Goal: Find specific page/section: Find specific page/section

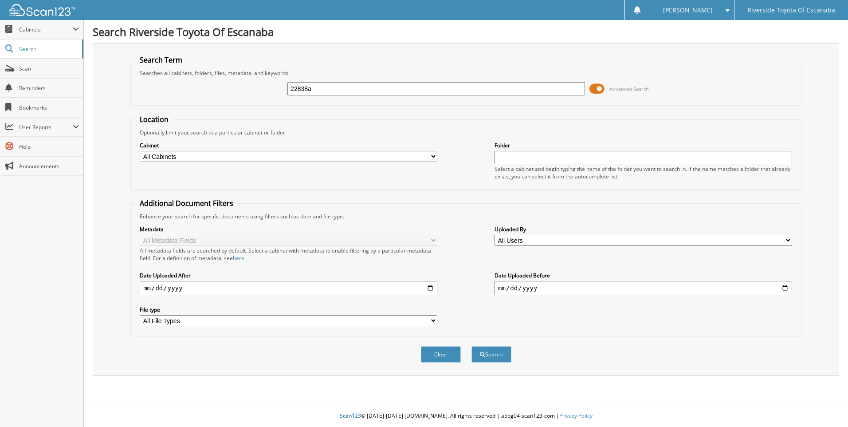
type input "22838a"
click at [472, 346] on button "Search" at bounding box center [492, 354] width 40 height 16
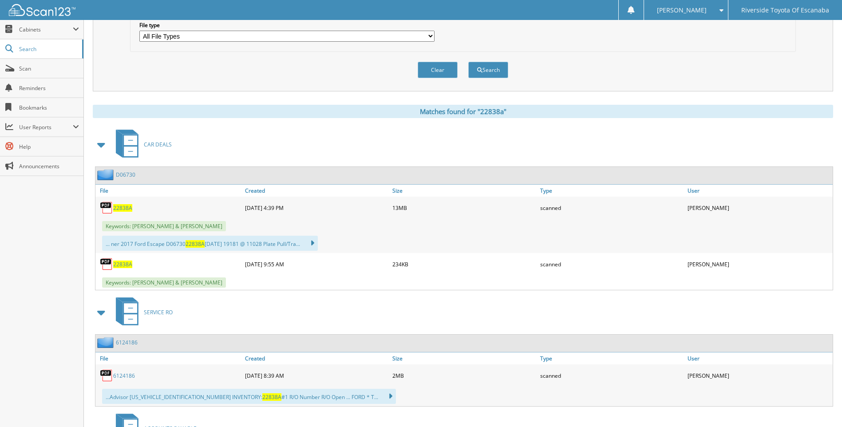
scroll to position [311, 0]
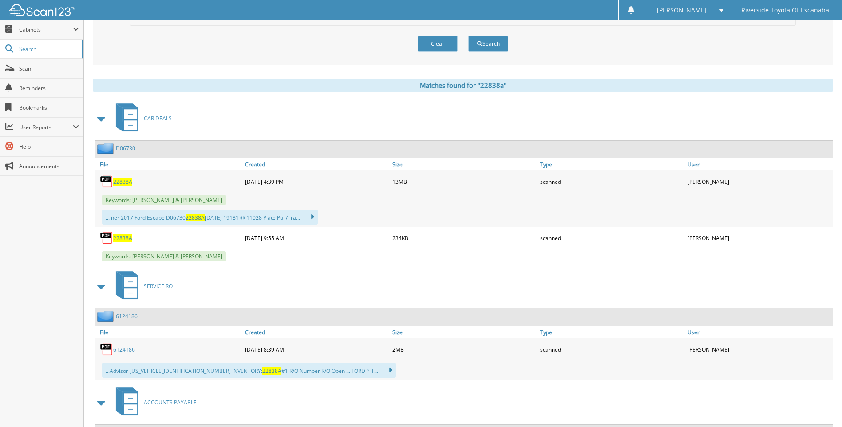
click at [124, 181] on span "22838A" at bounding box center [122, 182] width 19 height 8
click at [29, 49] on span "Search" at bounding box center [48, 49] width 59 height 8
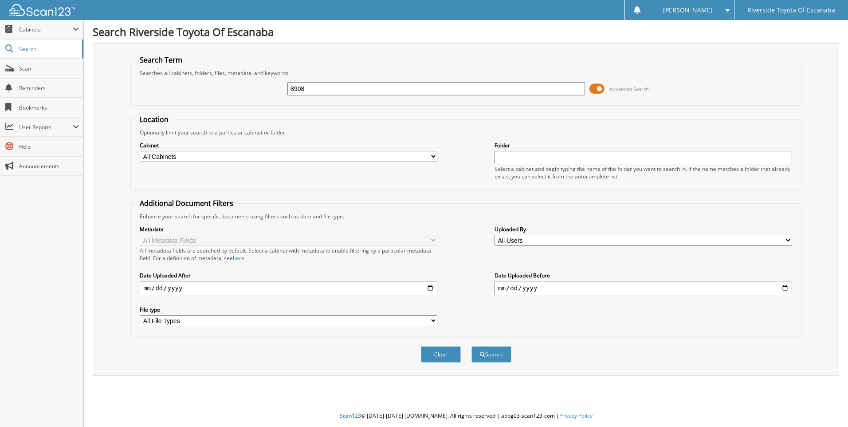
type input "8908"
click at [472, 346] on button "Search" at bounding box center [492, 354] width 40 height 16
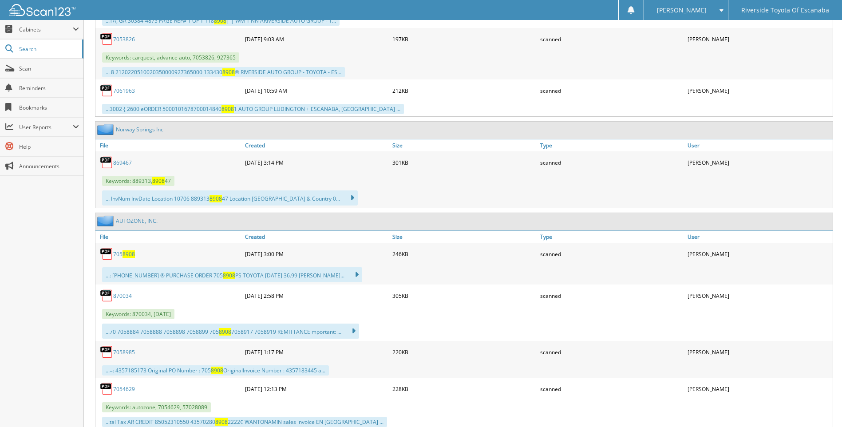
scroll to position [932, 0]
